Goal: Check status

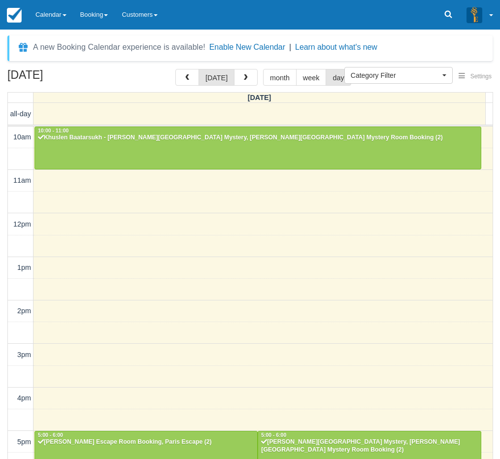
select select
click at [66, 15] on span at bounding box center [65, 15] width 4 height 2
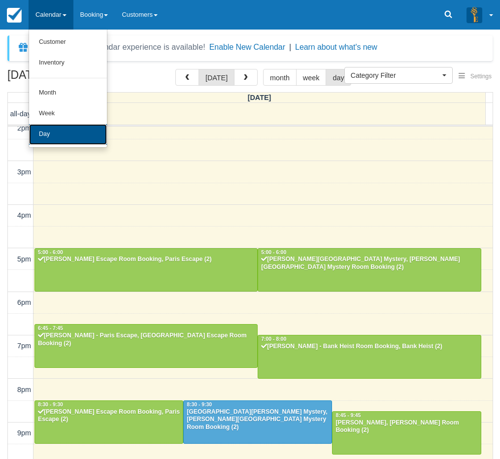
click at [65, 131] on link "Day" at bounding box center [68, 134] width 78 height 21
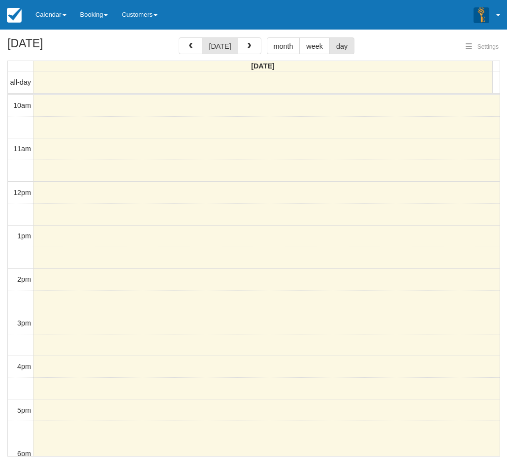
select select
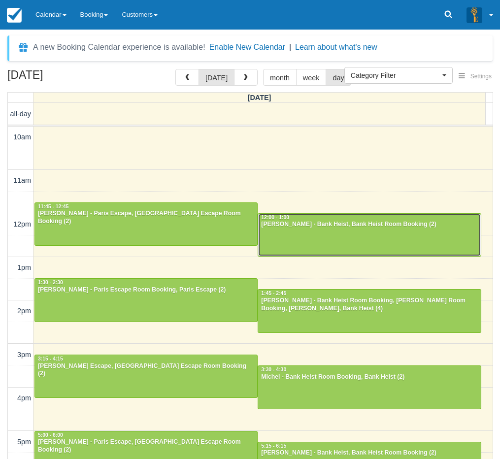
click at [298, 243] on div at bounding box center [369, 235] width 222 height 42
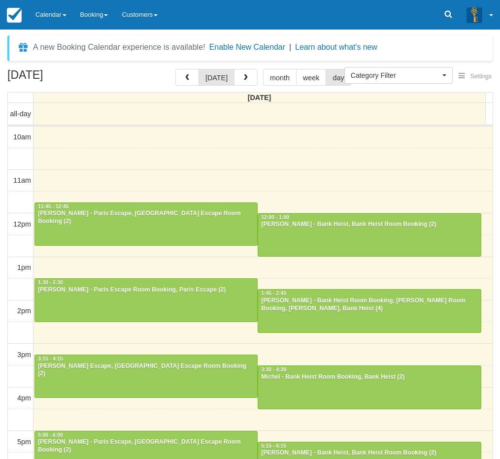
select select
click at [0, 366] on div "[DATE] [DATE] month week day [DATE] all-day 10am 11am 12pm 1pm 2pm 3pm 4pm 5pm …" at bounding box center [250, 278] width 500 height 419
click at [52, 20] on link "Calendar" at bounding box center [51, 15] width 45 height 30
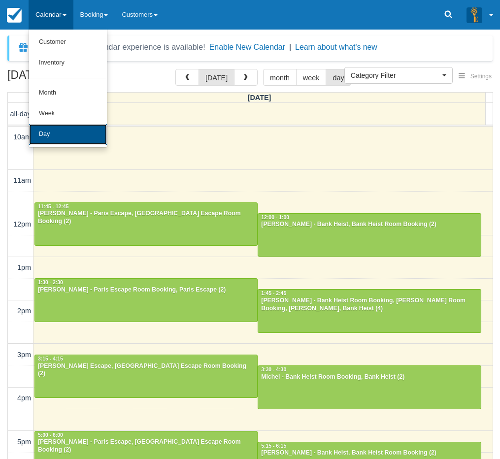
click at [52, 129] on link "Day" at bounding box center [68, 134] width 78 height 21
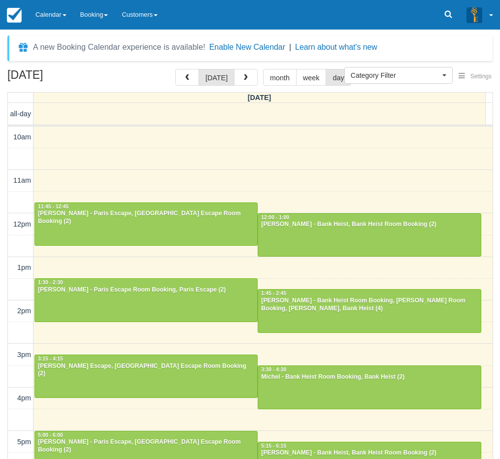
select select
